Goal: Task Accomplishment & Management: Manage account settings

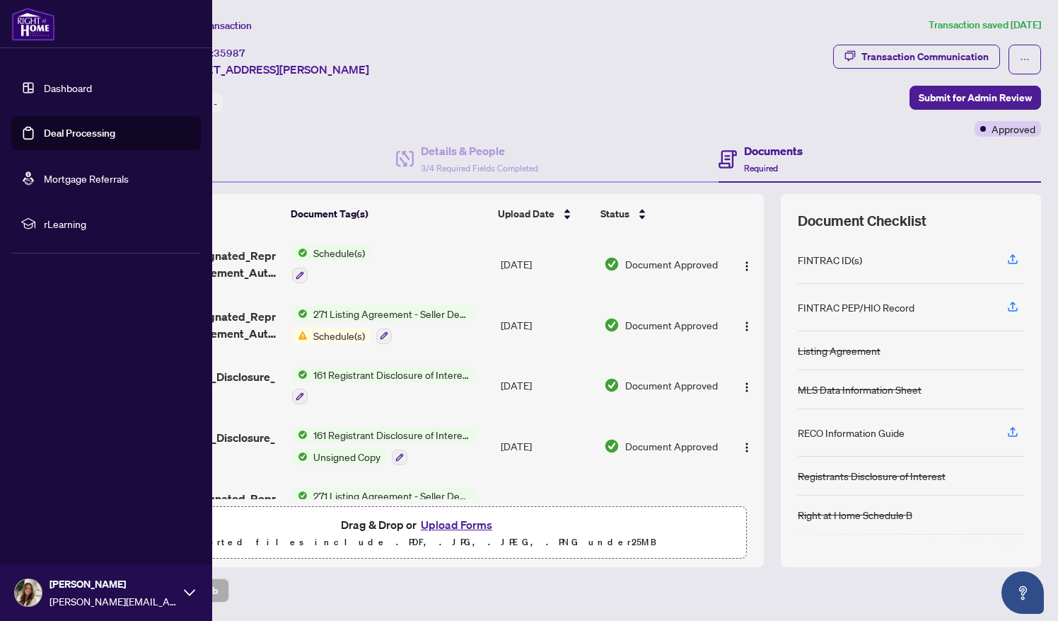
click at [59, 135] on link "Deal Processing" at bounding box center [79, 133] width 71 height 13
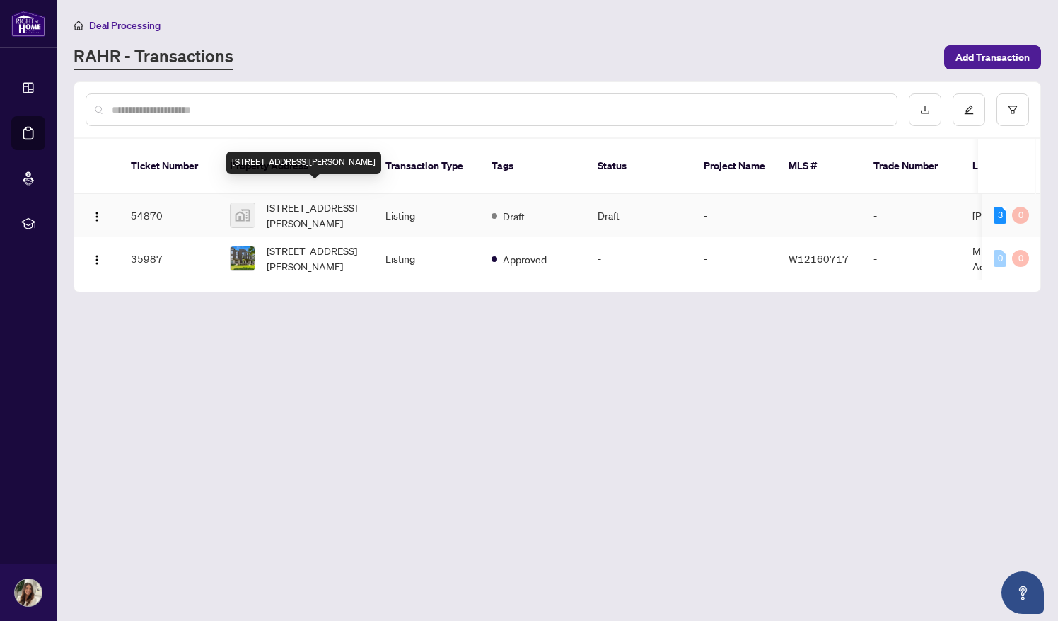
click at [276, 200] on span "[STREET_ADDRESS][PERSON_NAME]" at bounding box center [315, 215] width 96 height 31
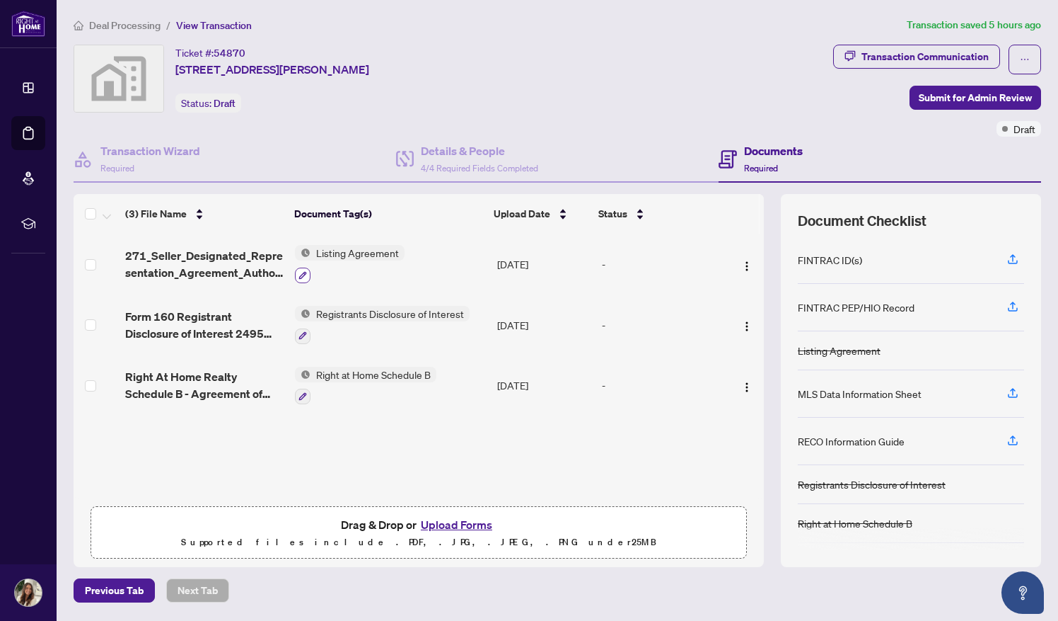
click at [301, 275] on icon "button" at bounding box center [303, 275] width 8 height 8
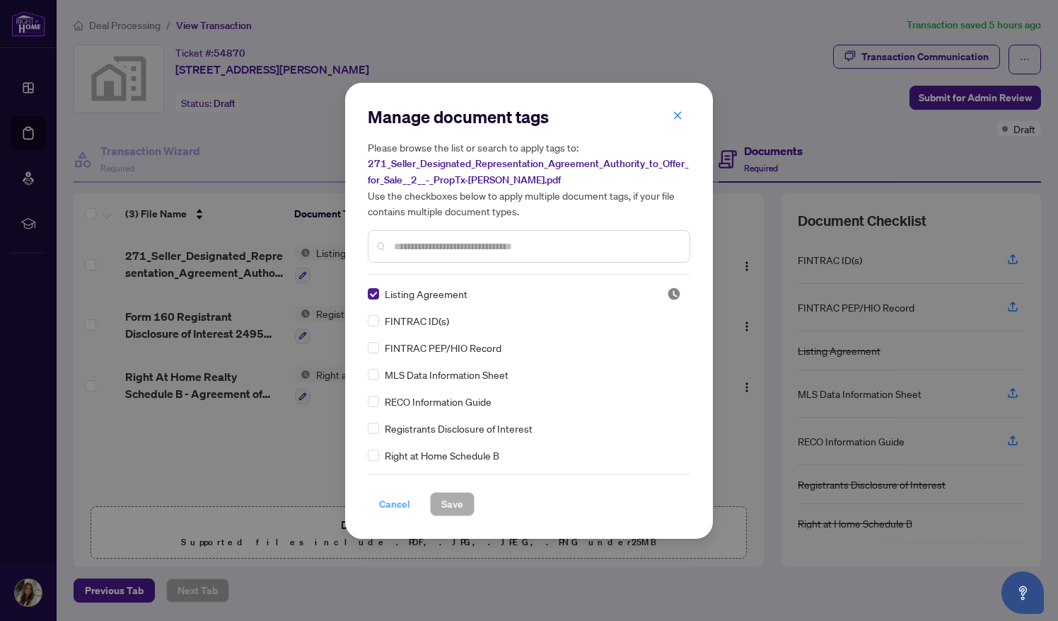
click at [393, 502] on span "Cancel" at bounding box center [394, 503] width 31 height 23
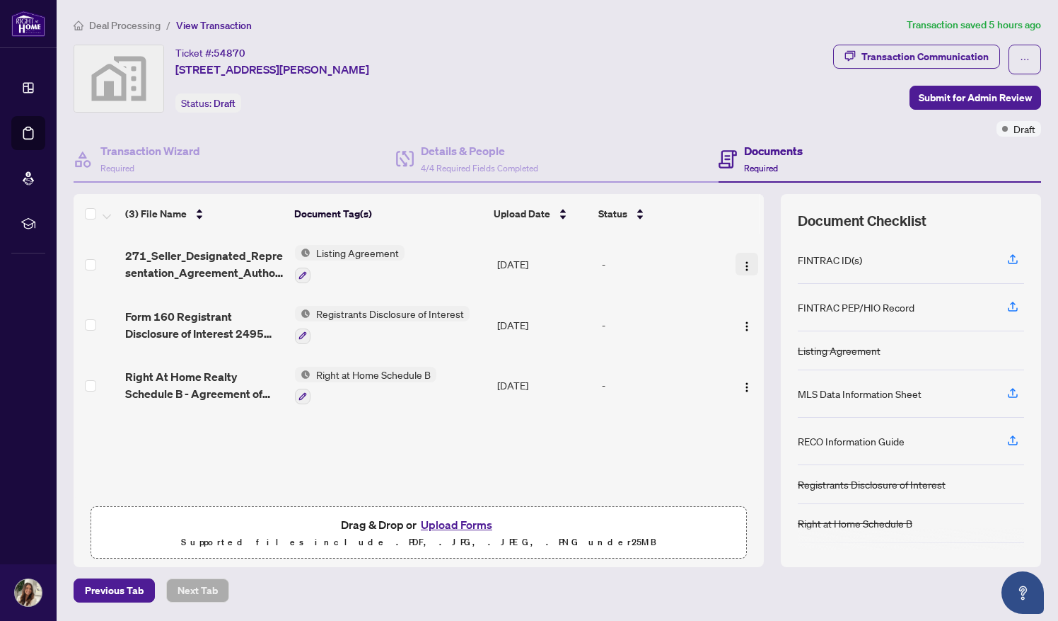
click at [744, 265] on img "button" at bounding box center [746, 265] width 11 height 11
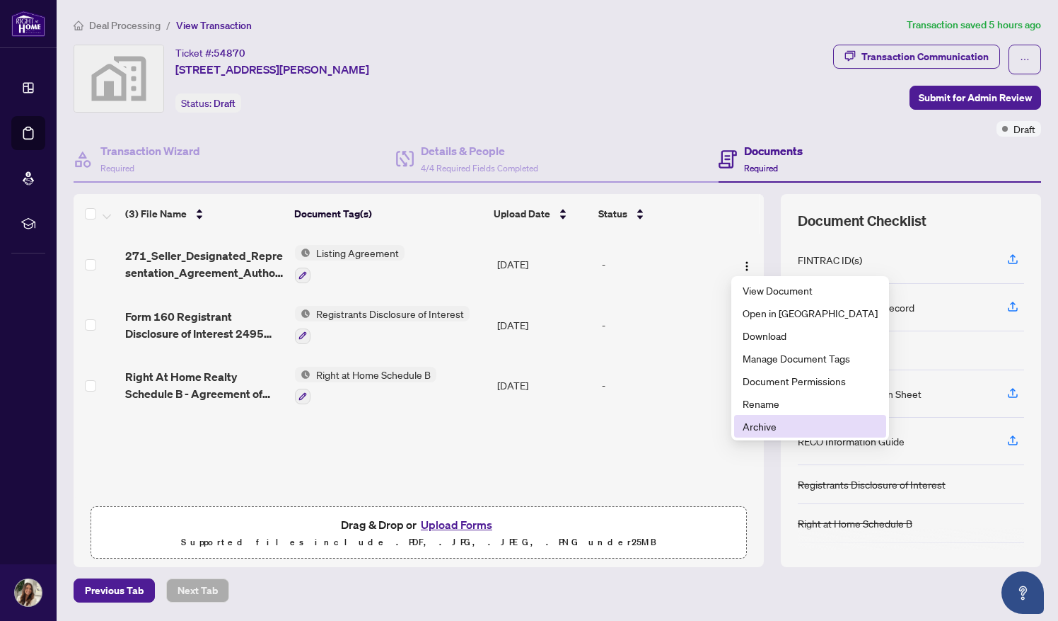
click at [761, 432] on span "Archive" at bounding box center [810, 426] width 135 height 16
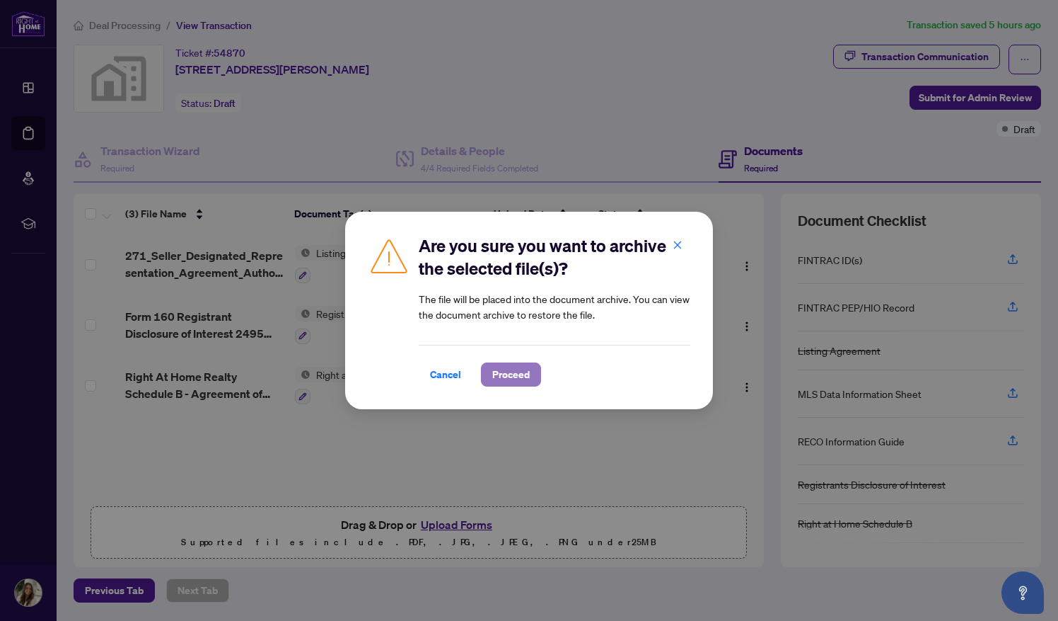
click at [529, 376] on button "Proceed" at bounding box center [511, 374] width 60 height 24
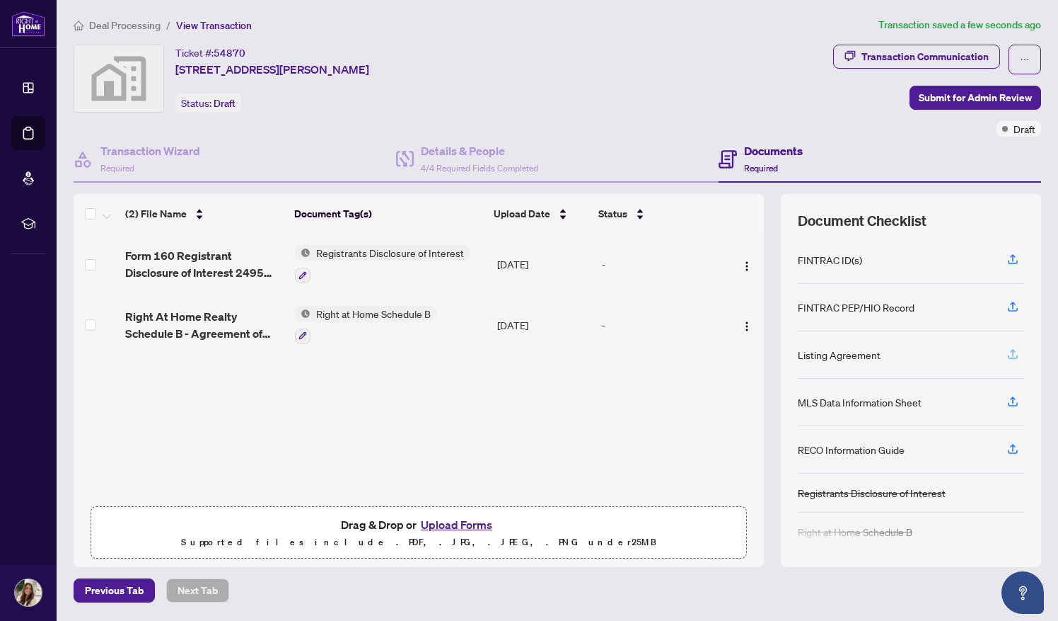
click at [1012, 352] on icon "button" at bounding box center [1013, 353] width 13 height 13
